Goal: Information Seeking & Learning: Learn about a topic

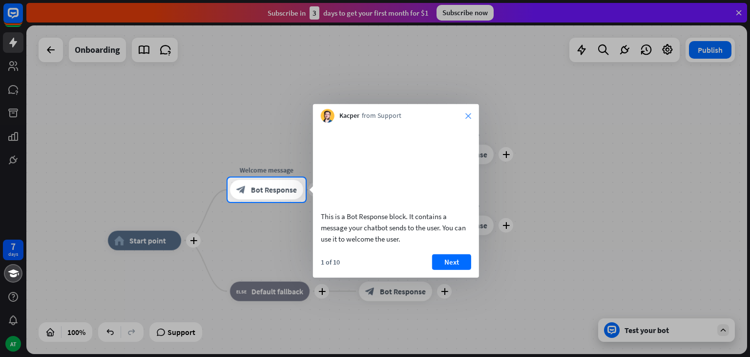
click at [469, 114] on icon "close" at bounding box center [468, 116] width 6 height 6
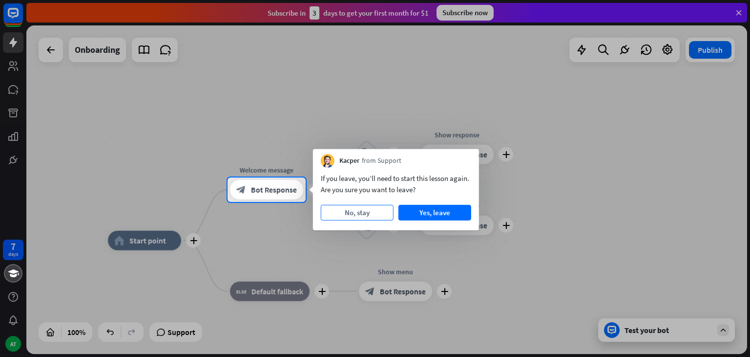
click at [369, 214] on button "No, stay" at bounding box center [357, 213] width 73 height 16
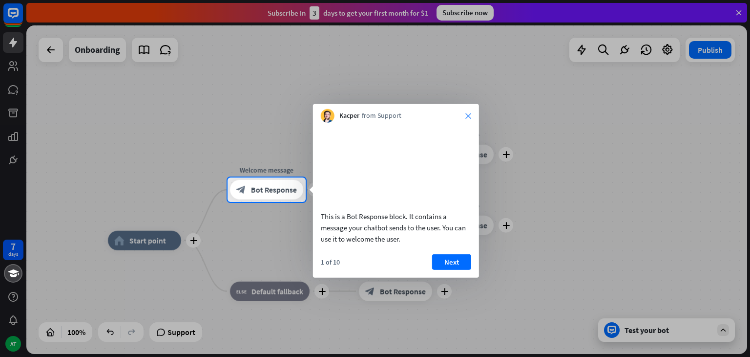
click at [466, 114] on icon "close" at bounding box center [468, 116] width 6 height 6
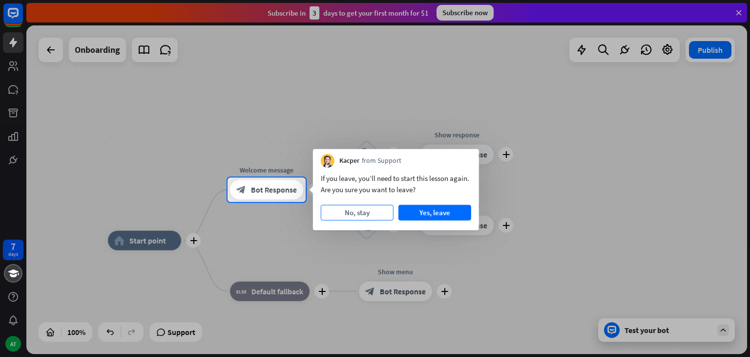
click at [375, 209] on button "No, stay" at bounding box center [357, 213] width 73 height 16
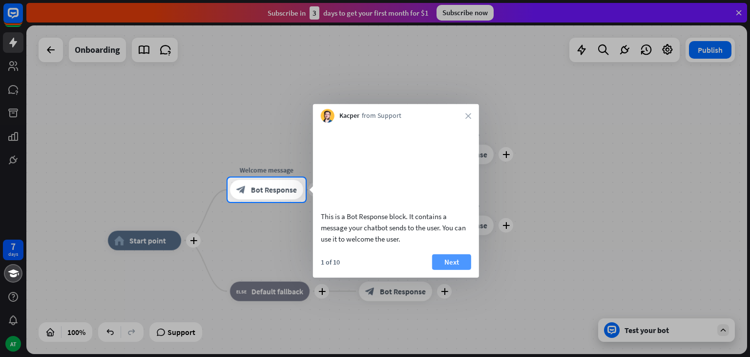
click at [442, 259] on button "Next" at bounding box center [451, 261] width 39 height 16
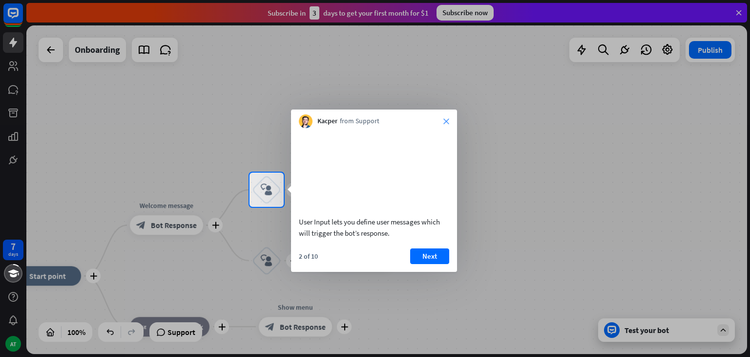
click at [444, 122] on icon "close" at bounding box center [446, 121] width 6 height 6
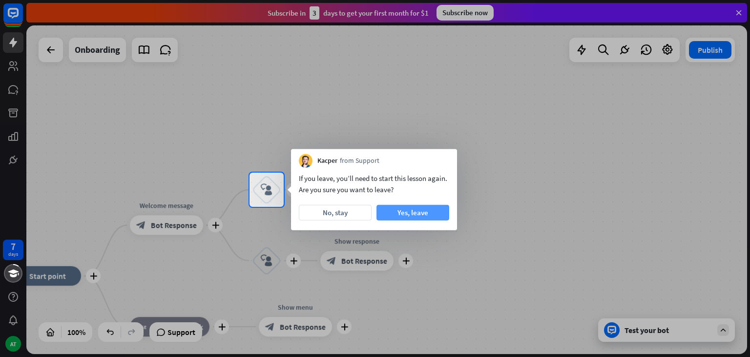
click at [392, 212] on button "Yes, leave" at bounding box center [413, 213] width 73 height 16
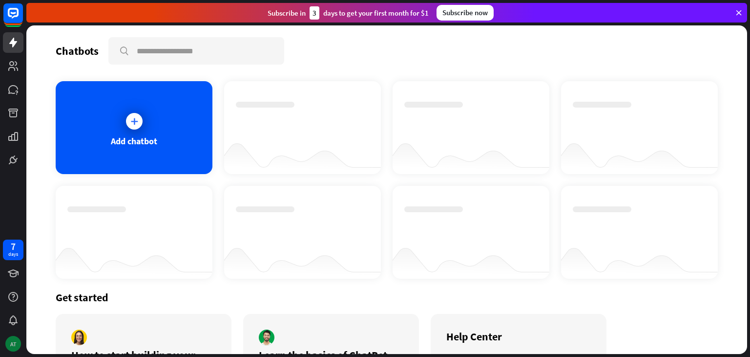
click at [21, 338] on div "AT" at bounding box center [13, 343] width 21 height 21
